Goal: Task Accomplishment & Management: Manage account settings

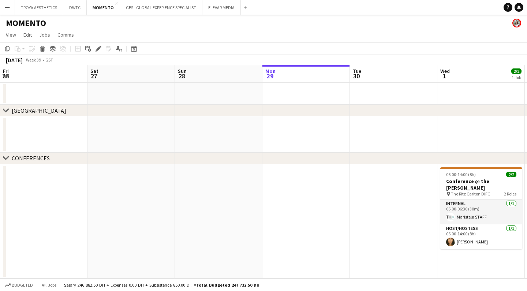
scroll to position [0, 175]
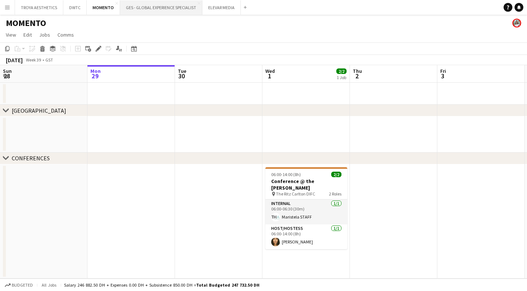
click at [163, 8] on button "GES - GLOBAL EXPERIENCE SPECIALIST Close" at bounding box center [161, 7] width 82 height 14
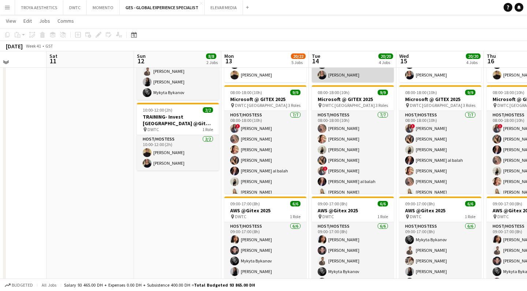
scroll to position [219, 0]
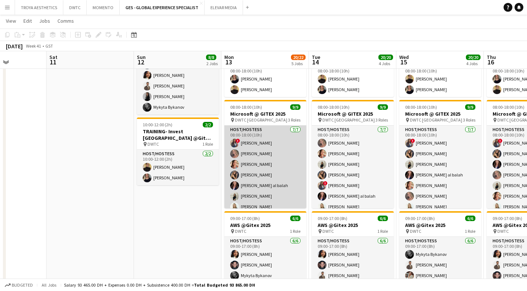
click at [275, 155] on app-card-role "Host/Hostess [DATE] 08:00-18:00 (10h) ! [PERSON_NAME] [PERSON_NAME] Punchita [P…" at bounding box center [265, 169] width 82 height 89
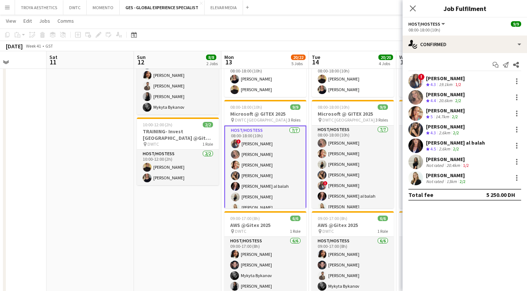
click at [442, 78] on div "[PERSON_NAME]" at bounding box center [445, 78] width 39 height 7
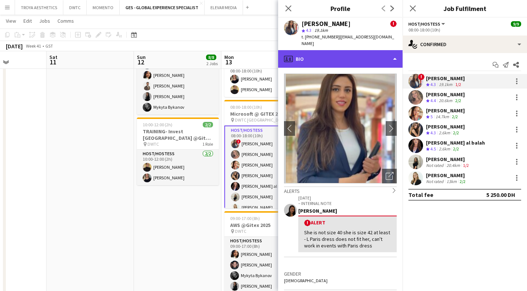
click at [382, 52] on div "profile Bio" at bounding box center [340, 59] width 124 height 18
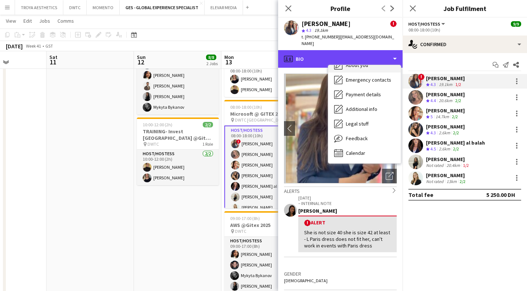
scroll to position [40, 0]
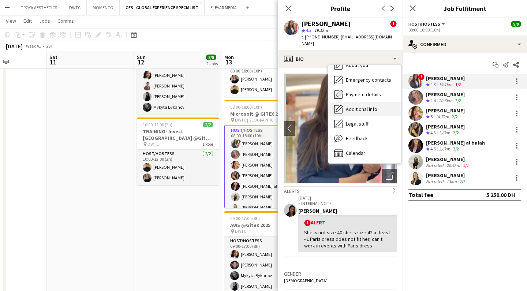
click at [370, 106] on span "Additional info" at bounding box center [361, 109] width 31 height 7
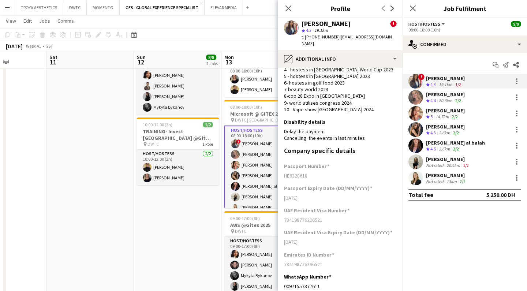
scroll to position [121, 0]
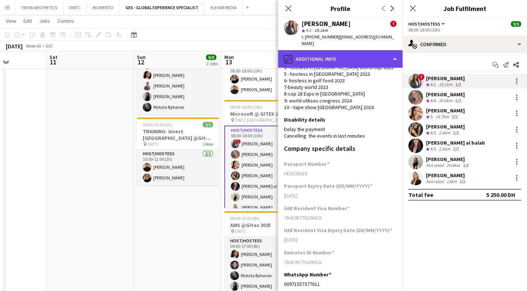
click at [355, 55] on div "pencil4 Additional info" at bounding box center [340, 59] width 124 height 18
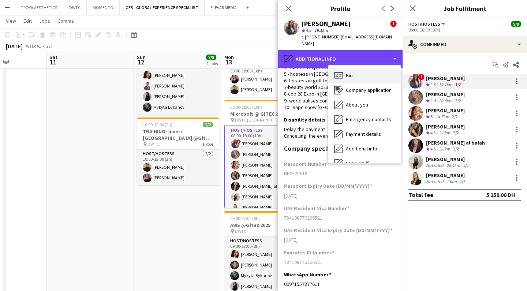
scroll to position [0, 0]
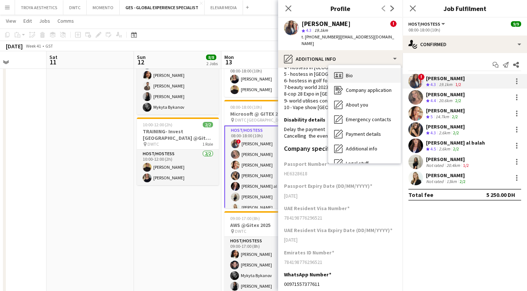
click at [367, 71] on div "Bio Bio" at bounding box center [364, 75] width 72 height 15
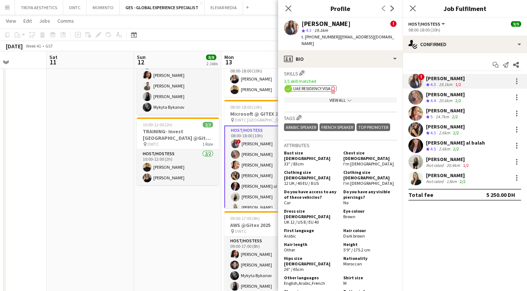
scroll to position [426, 0]
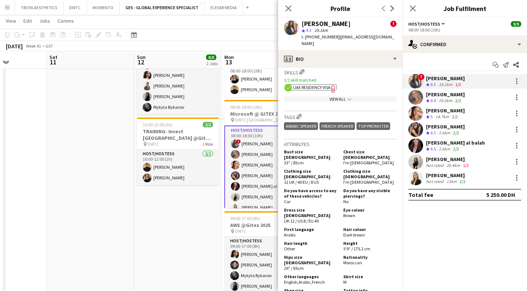
click at [312, 25] on div "[PERSON_NAME]" at bounding box center [325, 23] width 49 height 7
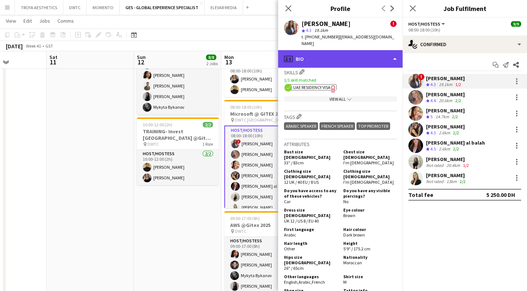
click at [389, 50] on div "profile Bio" at bounding box center [340, 59] width 124 height 18
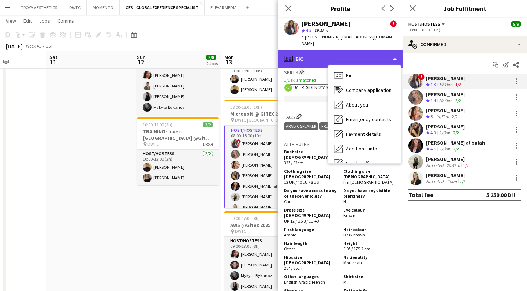
click at [304, 50] on div "profile Bio" at bounding box center [340, 59] width 124 height 18
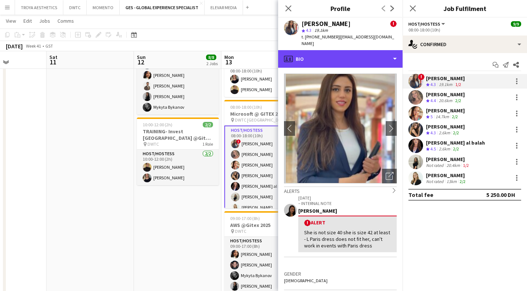
scroll to position [0, 0]
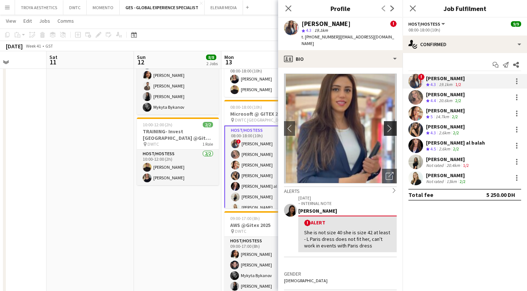
click at [392, 124] on app-icon "chevron-right" at bounding box center [391, 128] width 11 height 8
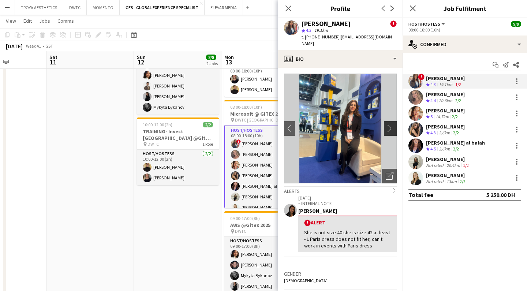
click at [391, 124] on app-icon "chevron-right" at bounding box center [391, 128] width 11 height 8
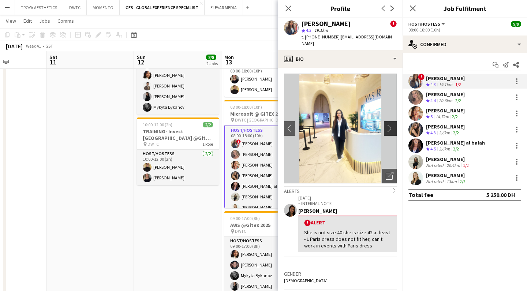
scroll to position [1, 0]
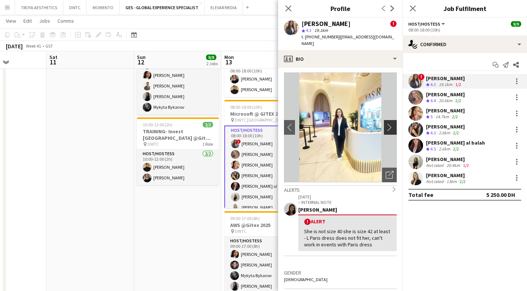
click at [391, 123] on app-icon "chevron-right" at bounding box center [391, 127] width 11 height 8
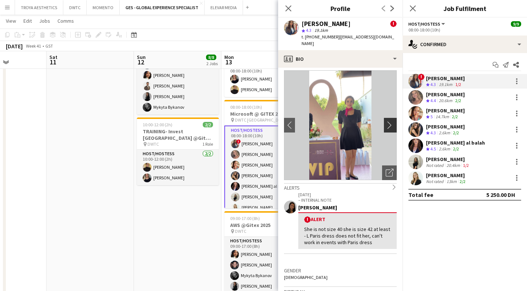
click at [391, 121] on button "chevron-right" at bounding box center [391, 125] width 15 height 15
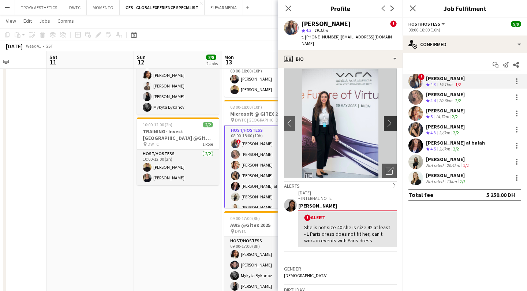
click at [391, 121] on button "chevron-right" at bounding box center [391, 123] width 15 height 15
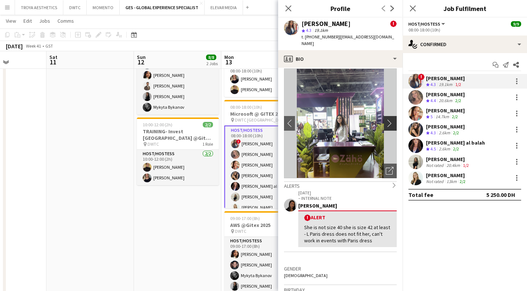
scroll to position [12, 0]
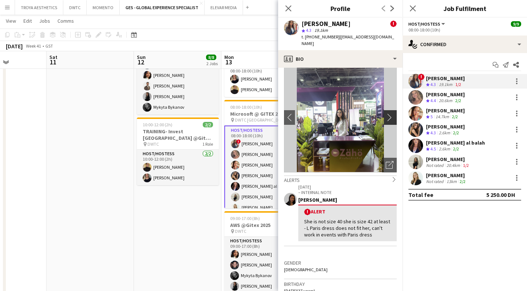
click at [391, 121] on img at bounding box center [340, 118] width 113 height 110
click at [390, 113] on app-icon "chevron-right" at bounding box center [391, 117] width 11 height 8
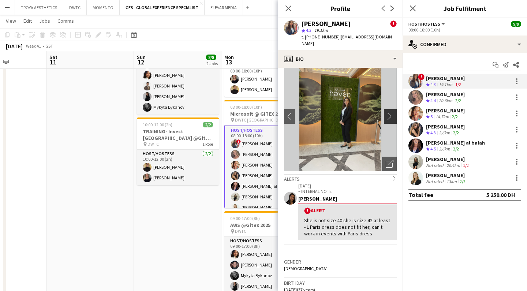
scroll to position [17, 0]
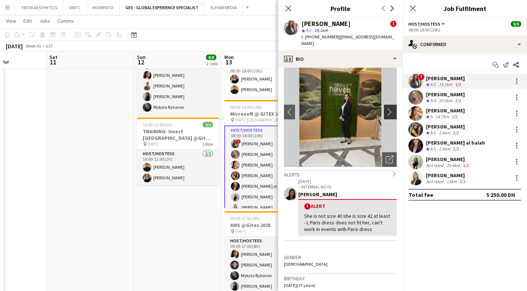
click at [390, 111] on button "chevron-right" at bounding box center [391, 112] width 15 height 15
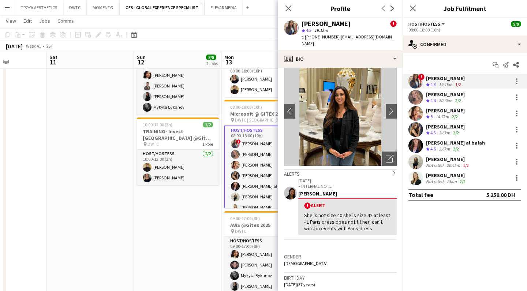
click at [447, 96] on div "[PERSON_NAME]" at bounding box center [445, 94] width 39 height 7
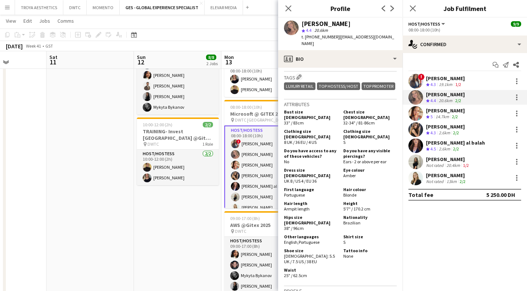
scroll to position [327, 0]
click at [460, 113] on div "[PERSON_NAME]" at bounding box center [445, 110] width 39 height 7
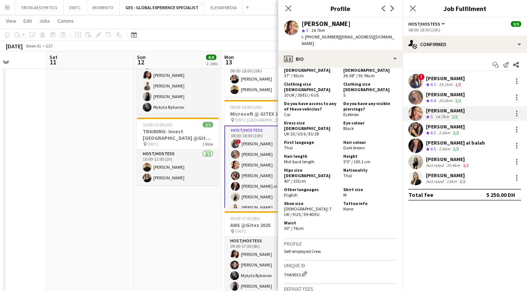
scroll to position [430, 0]
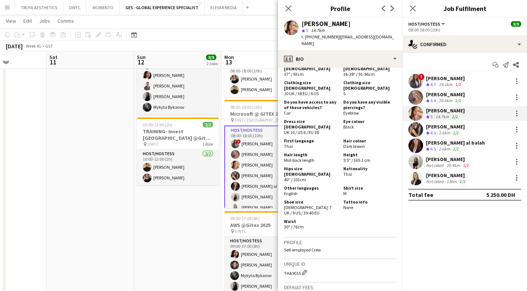
click at [434, 125] on div "[PERSON_NAME]" at bounding box center [445, 126] width 39 height 7
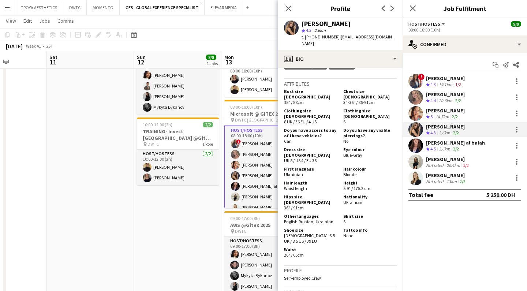
scroll to position [343, 0]
click at [393, 10] on icon "Next" at bounding box center [392, 8] width 6 height 6
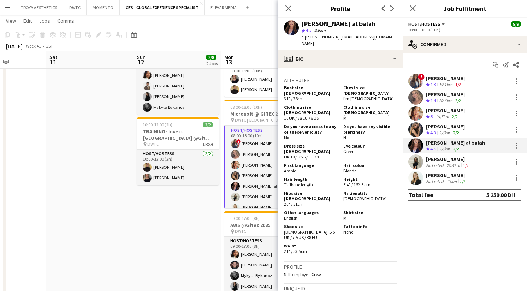
scroll to position [363, 0]
click at [394, 11] on icon "Next" at bounding box center [392, 8] width 6 height 6
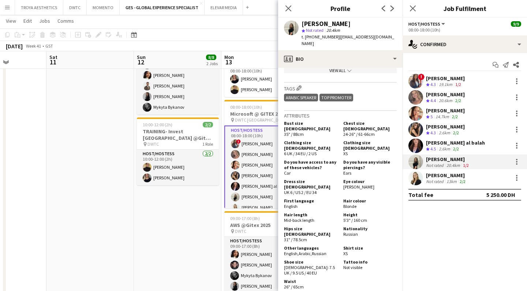
scroll to position [342, 0]
click at [447, 174] on div "[PERSON_NAME]" at bounding box center [446, 175] width 41 height 7
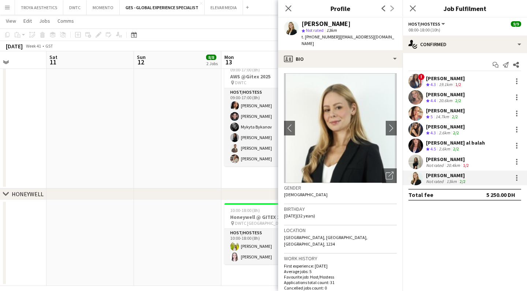
scroll to position [8, 0]
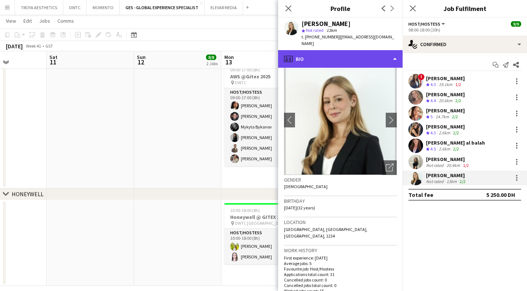
click at [385, 56] on div "profile Bio" at bounding box center [340, 59] width 124 height 18
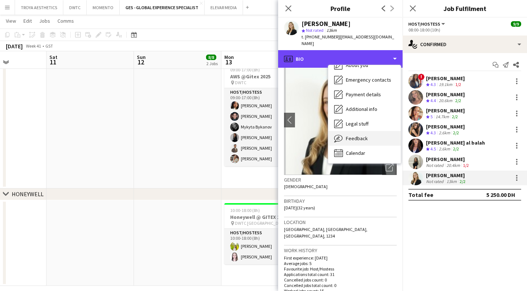
scroll to position [40, 0]
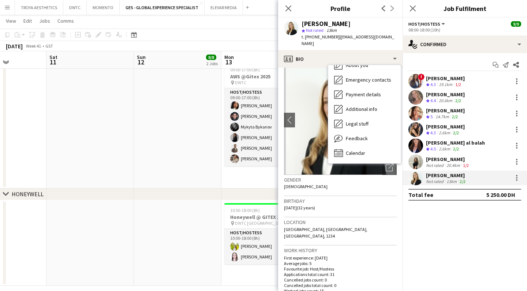
click at [419, 212] on mat-expansion-panel "check Confirmed Start chat Send notification Share ! [PERSON_NAME] Crew rating …" at bounding box center [464, 172] width 124 height 238
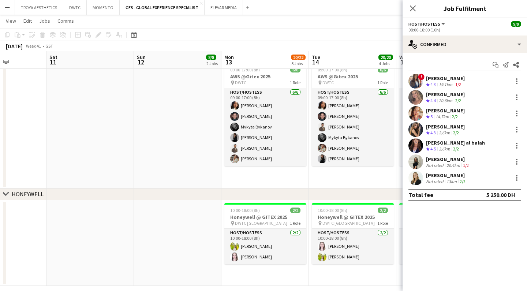
click at [446, 78] on div "[PERSON_NAME]" at bounding box center [445, 78] width 39 height 7
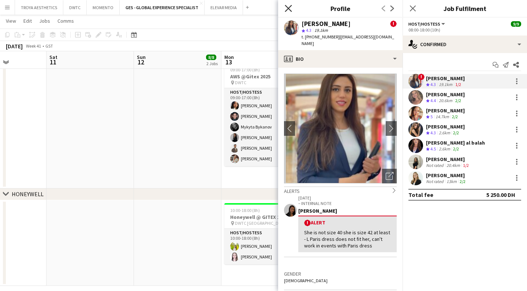
click at [288, 8] on icon at bounding box center [288, 8] width 7 height 7
